Goal: Task Accomplishment & Management: Use online tool/utility

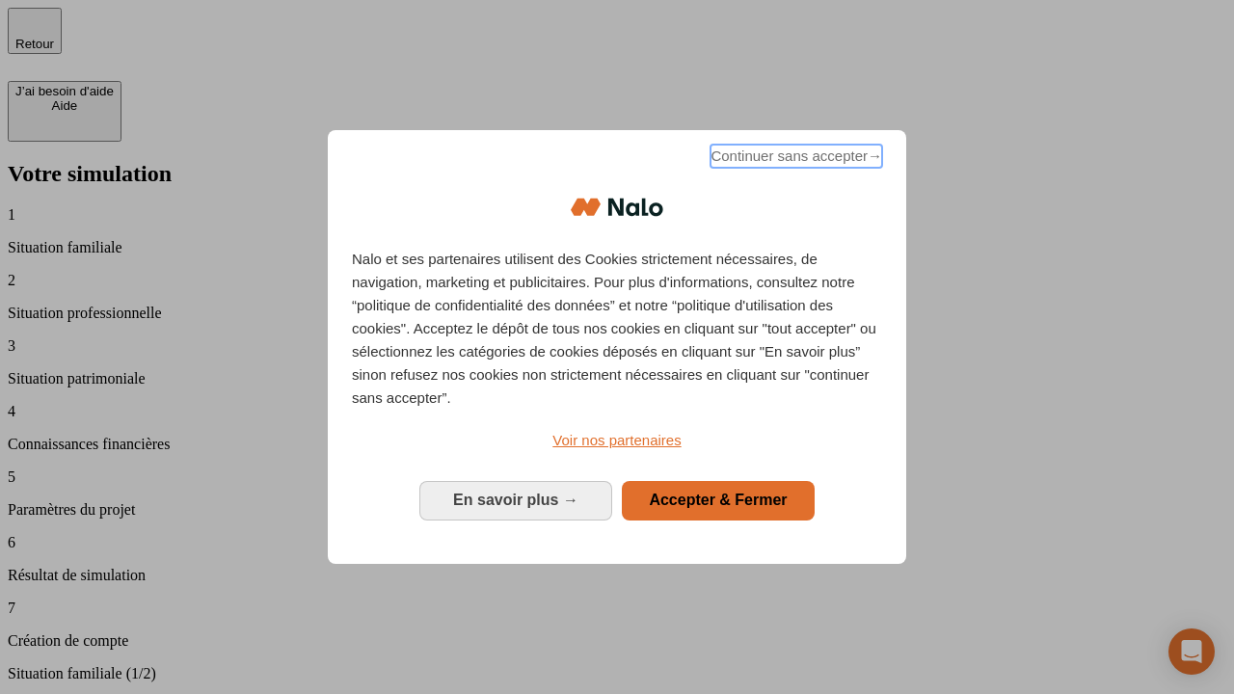
click at [794, 159] on span "Continuer sans accepter →" at bounding box center [796, 156] width 172 height 23
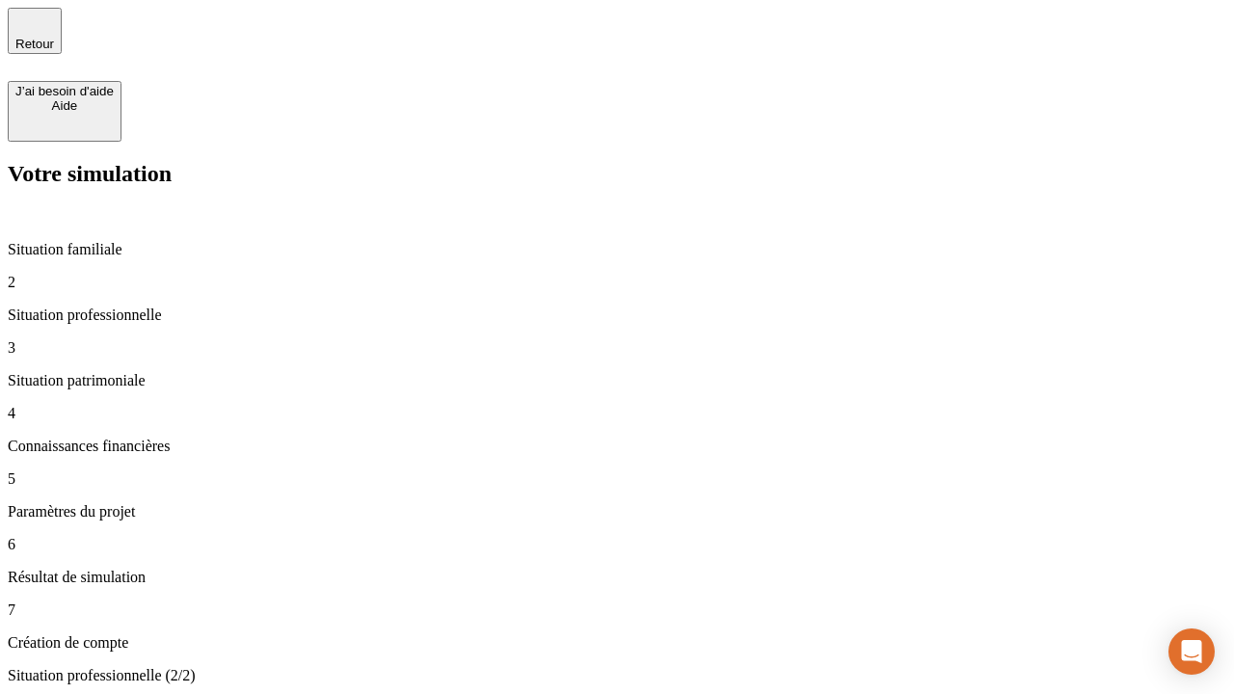
type input "30 000"
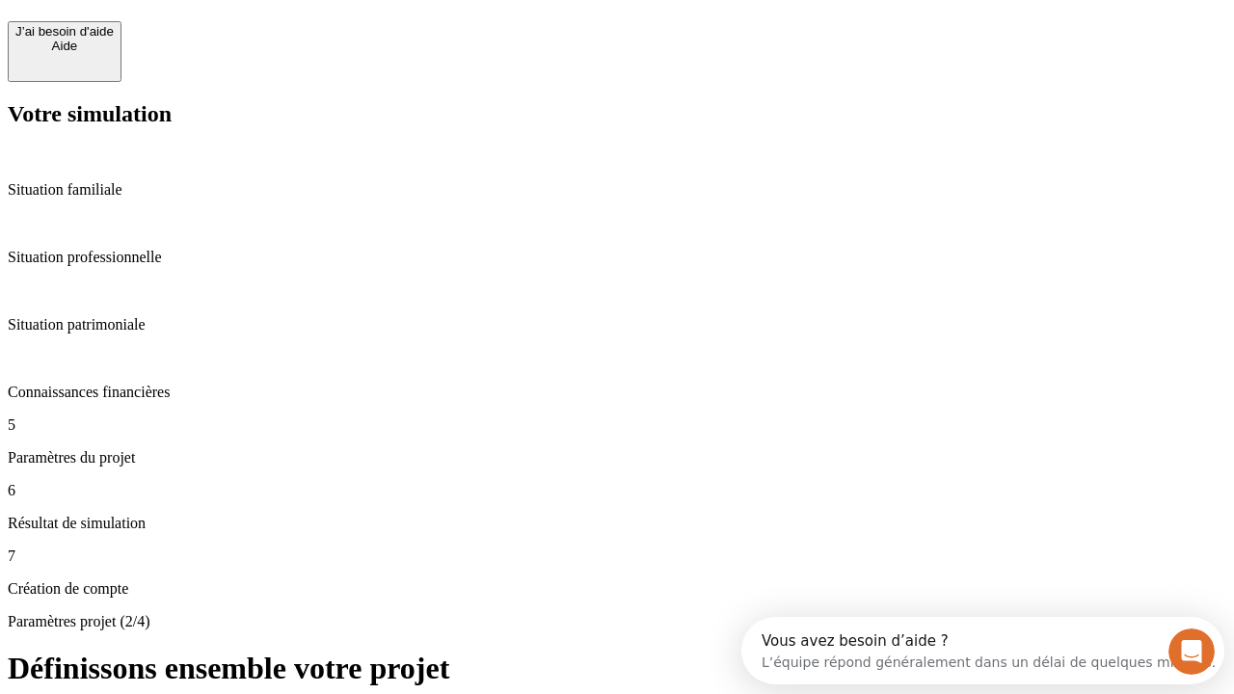
scroll to position [17, 0]
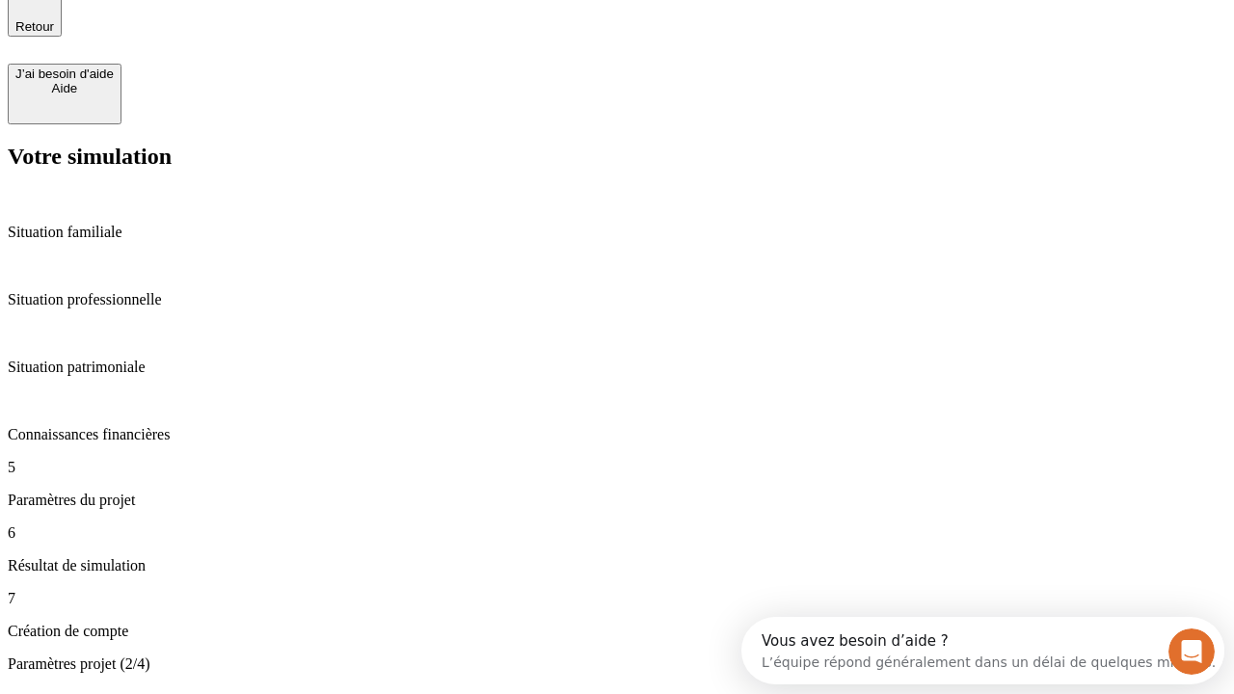
type input "25"
type input "64"
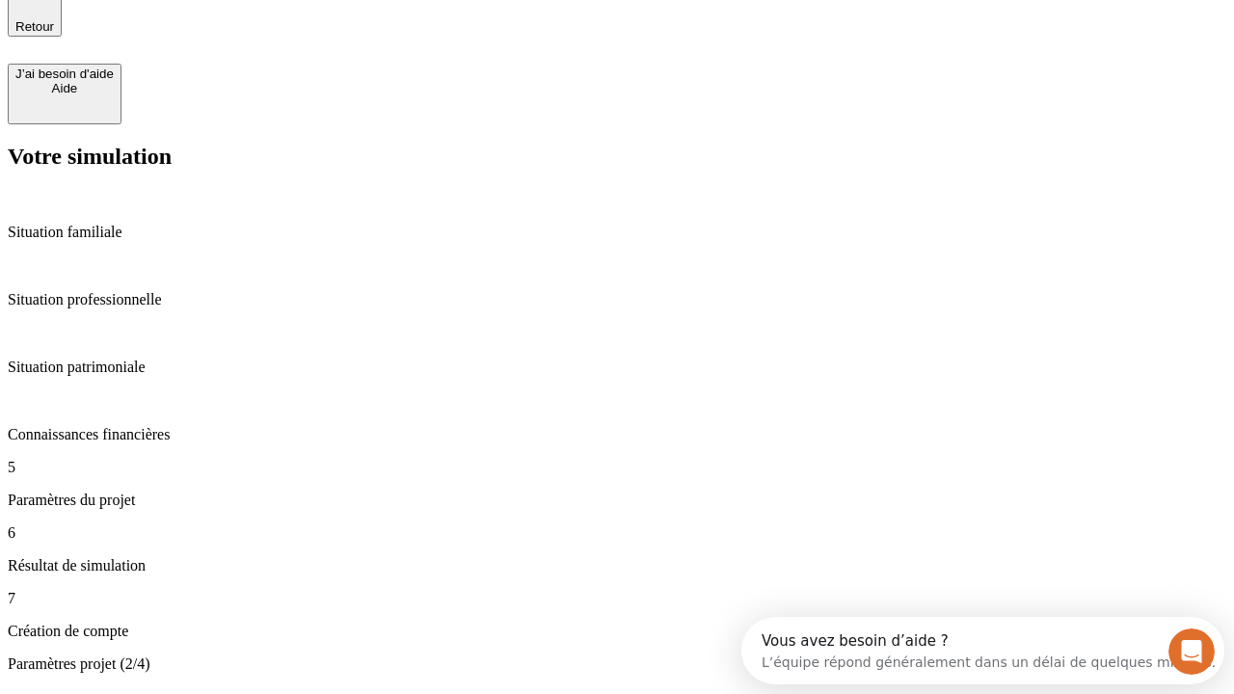
type input "1 000"
type input "640"
